Goal: Task Accomplishment & Management: Use online tool/utility

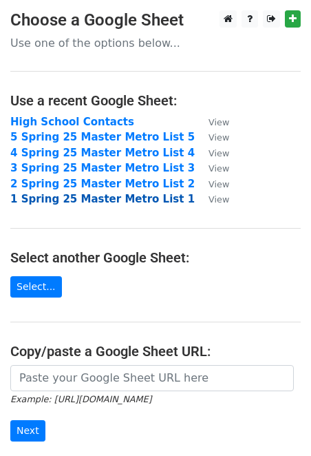
click at [65, 198] on strong "1 Spring 25 Master Metro List 1" at bounding box center [102, 199] width 185 height 12
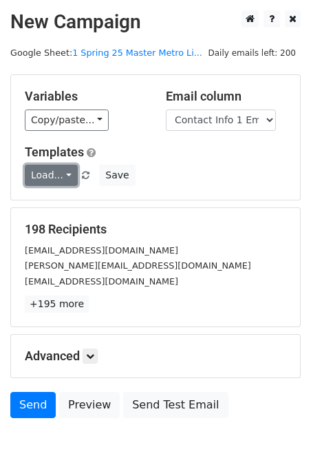
click at [59, 168] on link "Load..." at bounding box center [51, 175] width 53 height 21
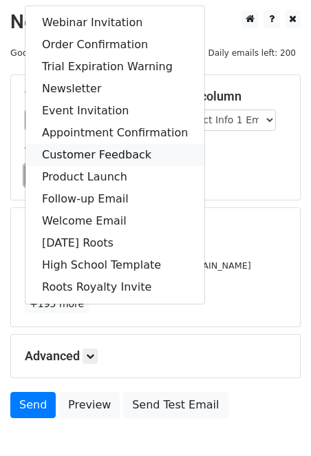
scroll to position [79, 0]
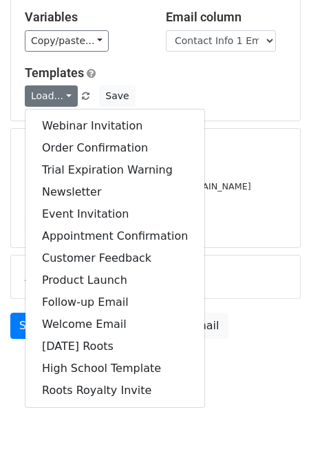
click at [241, 226] on p "+195 more" at bounding box center [156, 224] width 262 height 17
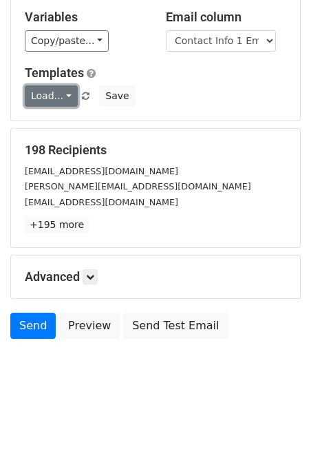
click at [62, 92] on link "Load..." at bounding box center [51, 95] width 53 height 21
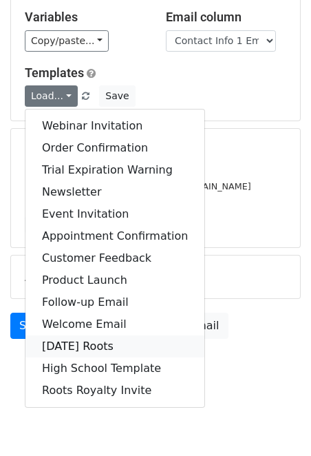
click at [110, 346] on link "[DATE] Roots" at bounding box center [114, 346] width 179 height 22
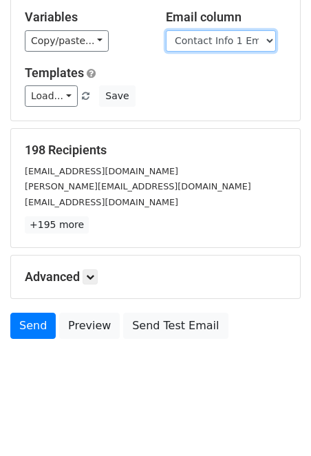
click at [236, 37] on select "Club Club Contact Full Name First Name Contact Info 1 Email" at bounding box center [221, 40] width 110 height 21
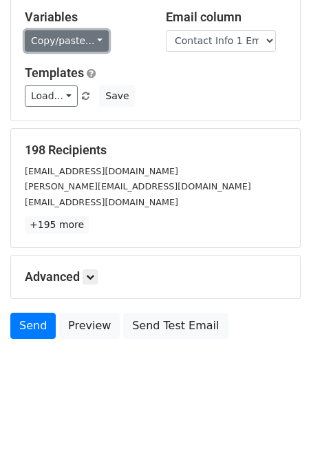
click at [80, 39] on link "Copy/paste..." at bounding box center [67, 40] width 84 height 21
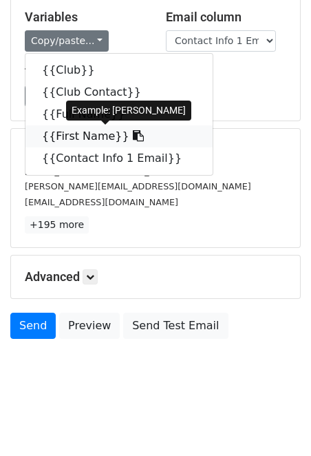
click at [90, 138] on link "{{First Name}}" at bounding box center [118, 136] width 187 height 22
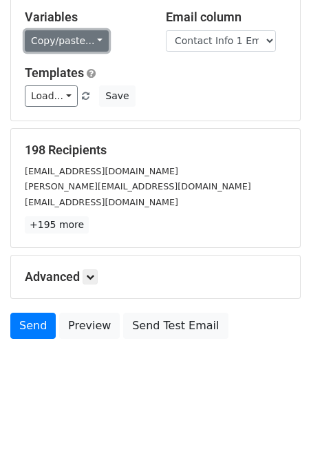
click at [79, 43] on link "Copy/paste..." at bounding box center [67, 40] width 84 height 21
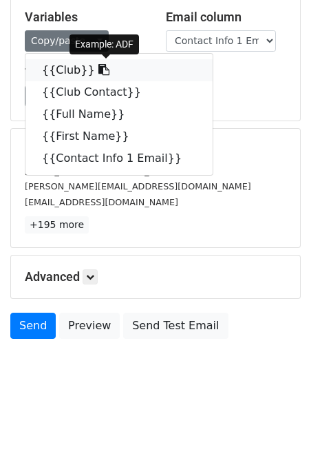
click at [65, 72] on link "{{Club}}" at bounding box center [118, 70] width 187 height 22
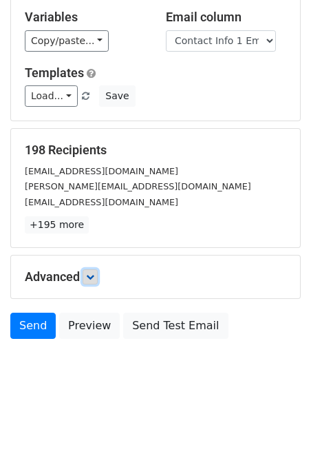
click at [94, 280] on icon at bounding box center [90, 277] width 8 height 8
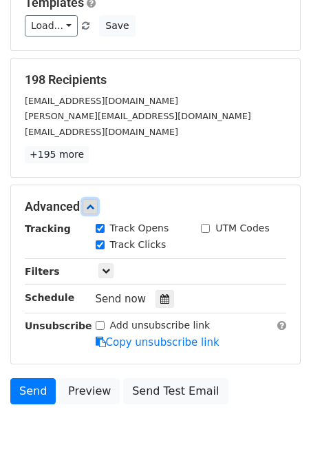
scroll to position [151, 0]
